Goal: Task Accomplishment & Management: Complete application form

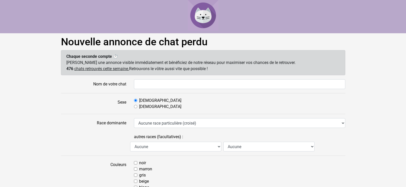
click at [134, 104] on div "[DEMOGRAPHIC_DATA]" at bounding box center [239, 107] width 211 height 6
click at [134, 106] on input "[DEMOGRAPHIC_DATA]" at bounding box center [135, 106] width 3 height 3
radio input "true"
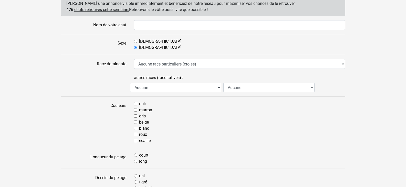
scroll to position [63, 0]
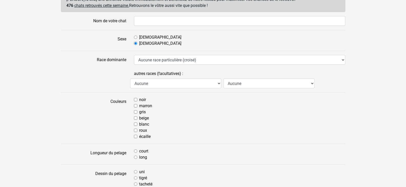
click at [135, 117] on input "beige" at bounding box center [135, 117] width 3 height 3
checkbox input "true"
click at [136, 175] on div "tigré" at bounding box center [239, 178] width 211 height 6
click at [135, 176] on div "tigré" at bounding box center [239, 178] width 211 height 6
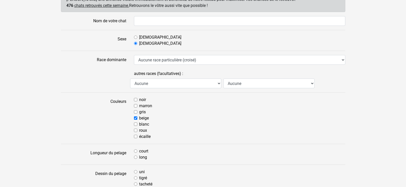
click at [133, 177] on div "uni tigré tacheté" at bounding box center [239, 178] width 219 height 18
click at [136, 178] on input "tigré" at bounding box center [135, 177] width 3 height 3
radio input "true"
click at [135, 150] on input "court" at bounding box center [135, 150] width 3 height 3
radio input "true"
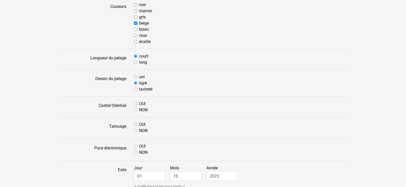
scroll to position [159, 0]
click at [134, 103] on input "OUI" at bounding box center [135, 102] width 3 height 3
radio input "true"
click at [135, 129] on input "NON" at bounding box center [135, 129] width 3 height 3
radio input "true"
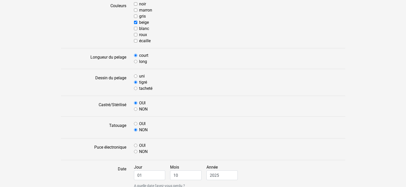
click at [135, 143] on div "OUI" at bounding box center [239, 146] width 211 height 6
click at [134, 145] on input "OUI" at bounding box center [135, 145] width 3 height 3
radio input "true"
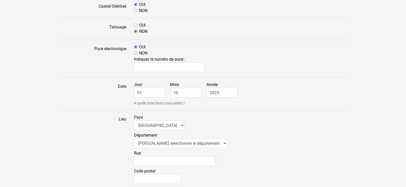
scroll to position [258, 0]
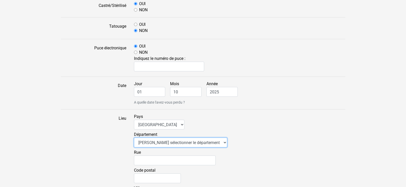
click at [175, 141] on select "Veuillez sélectionner le département 01 - Ain 02 - Aisne 03 - Allier 04 - Alpes…" at bounding box center [180, 143] width 93 height 10
select select "59"
click at [134, 138] on select "Veuillez sélectionner le département 01 - Ain 02 - Aisne 03 - Allier 04 - Alpes…" at bounding box center [180, 143] width 93 height 10
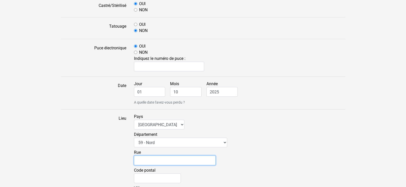
click at [163, 161] on input "Rue" at bounding box center [175, 161] width 82 height 10
type input "[PERSON_NAME]"
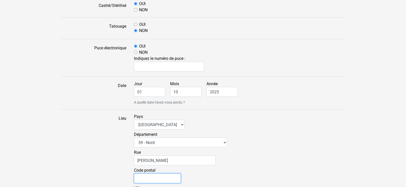
click at [164, 178] on input "Code postal" at bounding box center [157, 179] width 47 height 10
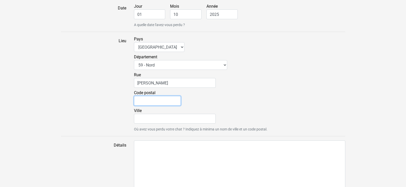
scroll to position [338, 0]
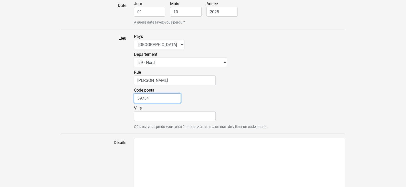
type input "59754"
click at [152, 83] on input "[PERSON_NAME]" at bounding box center [175, 81] width 82 height 10
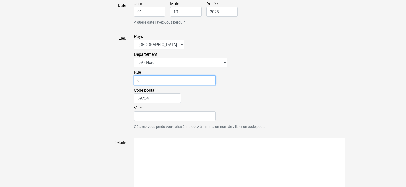
type input "c"
type input "R"
type input "rue du vivier"
click at [151, 110] on label "Ville" at bounding box center [175, 113] width 82 height 16
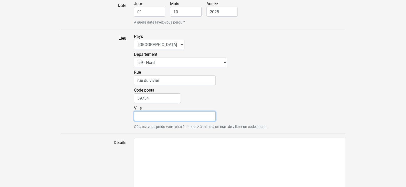
click at [151, 111] on input "Ville" at bounding box center [175, 116] width 82 height 10
click at [141, 115] on input "[PERSON_NAME]" at bounding box center [175, 116] width 82 height 10
click at [138, 116] on input "[PERSON_NAME]" at bounding box center [175, 116] width 82 height 10
type input "Crespin"
click at [227, 103] on div "Code postal 59754" at bounding box center [239, 96] width 211 height 18
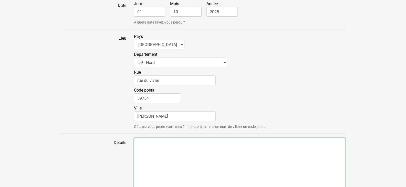
click at [216, 169] on textarea "Détails" at bounding box center [239, 164] width 211 height 53
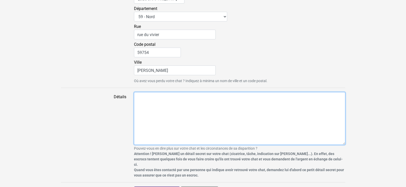
scroll to position [392, 0]
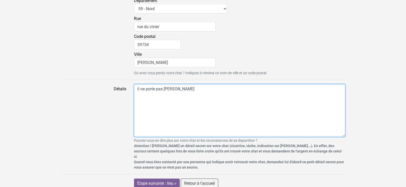
click at [150, 103] on textarea "il ne porte pas [PERSON_NAME]" at bounding box center [239, 110] width 211 height 53
type textarea "il ne porte pas [PERSON_NAME]"
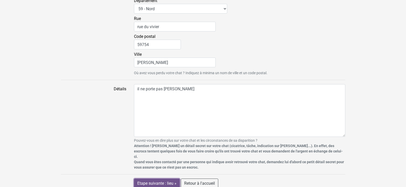
click at [167, 179] on input "Etape suivante : lieu »" at bounding box center [157, 184] width 46 height 10
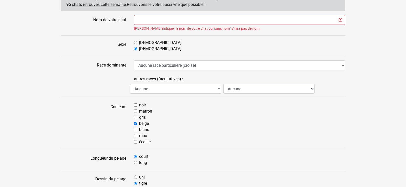
scroll to position [67, 0]
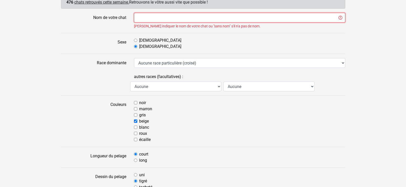
click at [173, 17] on input "Nom de votre chat" at bounding box center [239, 18] width 211 height 10
type input "mirabelle (lilite)"
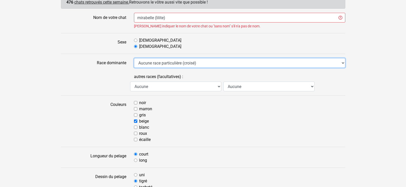
click at [192, 62] on select "Aucune race particulière (croisé) Abyssin Américain à poil dur American Bobtail…" at bounding box center [239, 63] width 211 height 10
select select "18"
click at [134, 58] on select "Aucune race particulière (croisé) Abyssin Américain à poil dur American Bobtail…" at bounding box center [239, 63] width 211 height 10
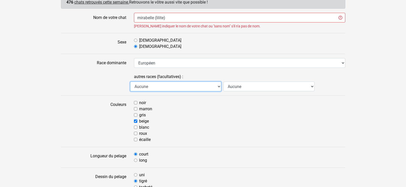
click at [197, 85] on select "Aucune Abyssin Américain à poil dur American Bobtail American Shorthair Angora …" at bounding box center [175, 87] width 91 height 10
select select "18"
click at [130, 82] on select "Aucune Abyssin Américain à poil dur American Bobtail American Shorthair Angora …" at bounding box center [175, 87] width 91 height 10
click at [240, 83] on select "Aucune Abyssin Américain à poil dur American Bobtail American Shorthair Angora …" at bounding box center [268, 87] width 91 height 10
click at [318, 26] on div "[PERSON_NAME] indiquer le nom de votre chat ou "sans nom" s'il n'a pas de nom." at bounding box center [239, 26] width 211 height 5
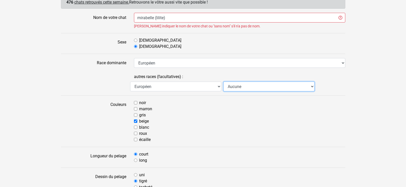
click at [275, 86] on select "Aucune Abyssin Américain à poil dur American Bobtail American Shorthair Angora …" at bounding box center [268, 87] width 91 height 10
select select "18"
click at [223, 82] on select "Aucune Abyssin Américain à poil dur American Bobtail American Shorthair Angora …" at bounding box center [268, 87] width 91 height 10
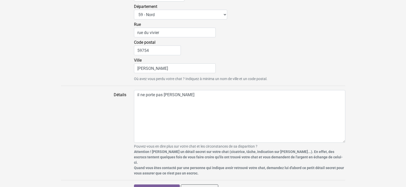
scroll to position [399, 0]
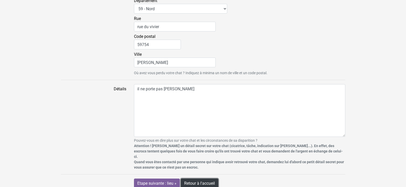
click at [205, 179] on link "Retour à l'accueil" at bounding box center [199, 184] width 37 height 10
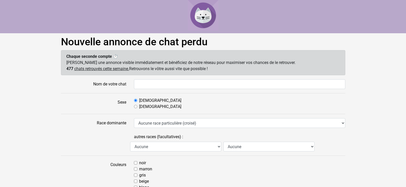
click at [101, 69] on u "chats retrouvés cette semaine." at bounding box center [101, 68] width 55 height 5
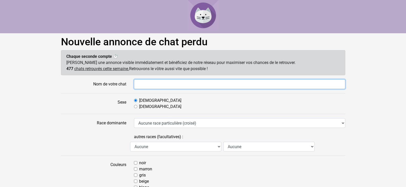
drag, startPoint x: 101, startPoint y: 69, endPoint x: 235, endPoint y: 85, distance: 135.3
click at [235, 85] on input "Nom de votre chat" at bounding box center [239, 84] width 211 height 10
type input "mirabelle"
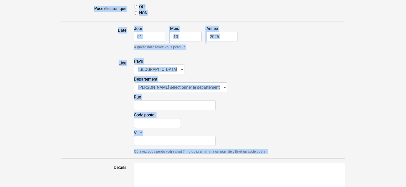
scroll to position [318, 0]
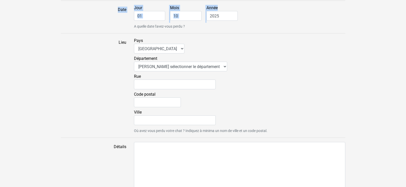
drag, startPoint x: 137, startPoint y: 180, endPoint x: 267, endPoint y: 12, distance: 212.0
click at [267, 12] on form "Nom de votre chat mirabelle Sexe Mâle Femelle Race dominante Aucune race partic…" at bounding box center [203, 3] width 284 height 485
